Goal: Book appointment/travel/reservation

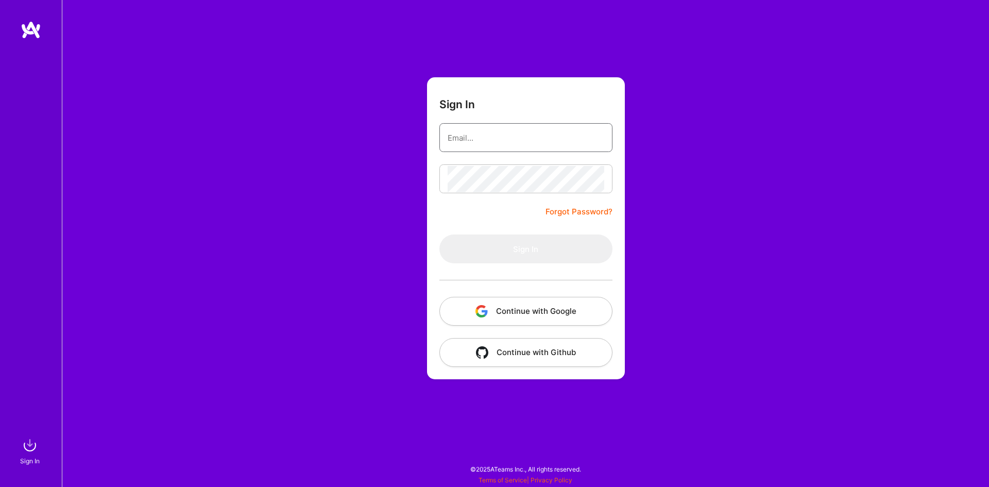
type input "anshulargelwar90@gmail.com"
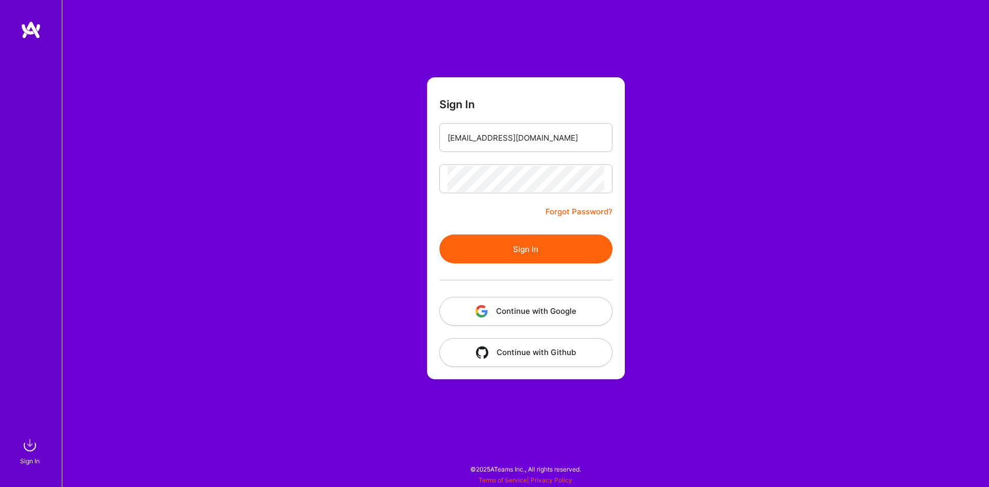
click at [482, 245] on button "Sign In" at bounding box center [526, 248] width 173 height 29
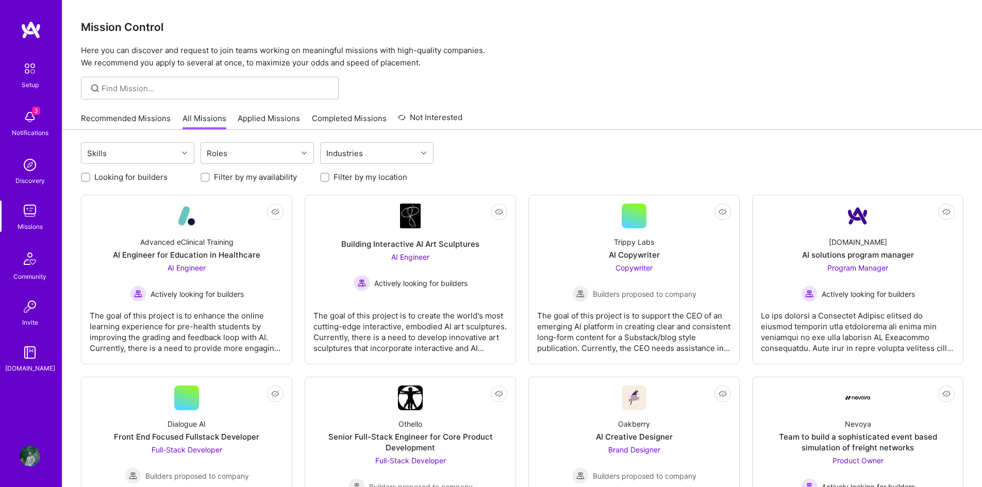
click at [38, 120] on img at bounding box center [30, 117] width 21 height 21
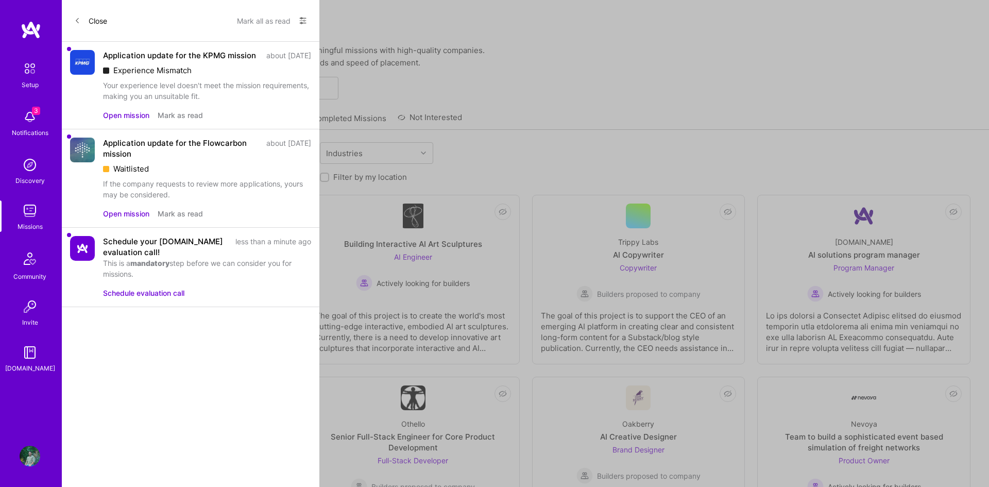
click at [139, 258] on div "Schedule your [DOMAIN_NAME] evaluation call!" at bounding box center [166, 247] width 126 height 22
click at [145, 298] on button "Schedule evaluation call" at bounding box center [143, 293] width 81 height 11
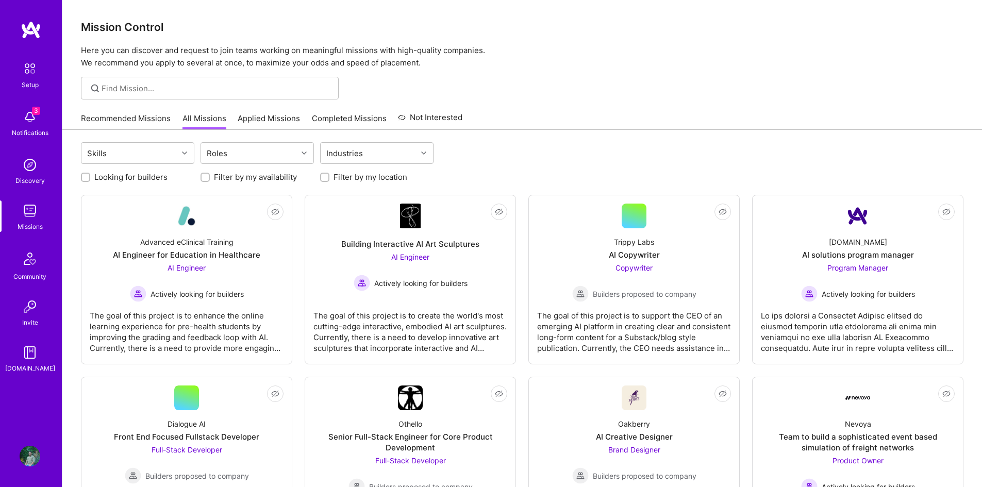
click at [40, 114] on img at bounding box center [30, 117] width 21 height 21
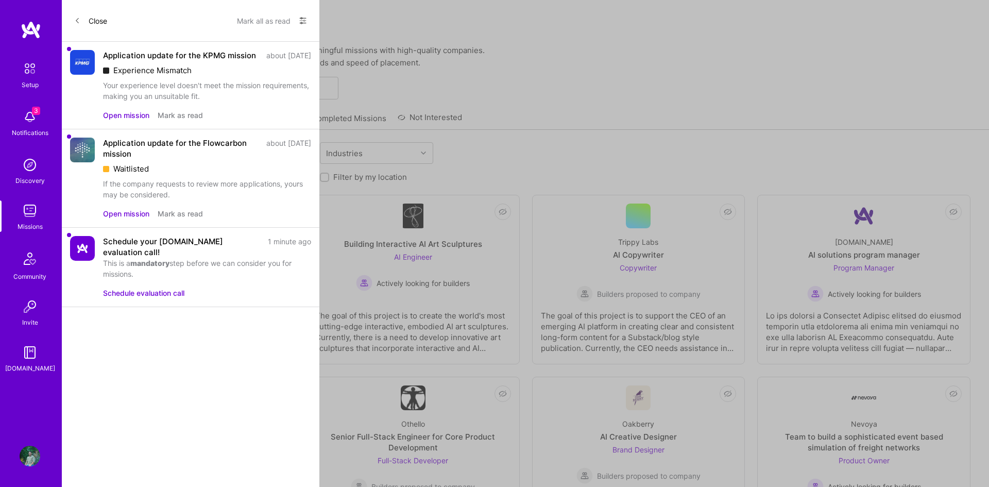
click at [174, 296] on button "Schedule evaluation call" at bounding box center [143, 293] width 81 height 11
